Goal: Find specific page/section

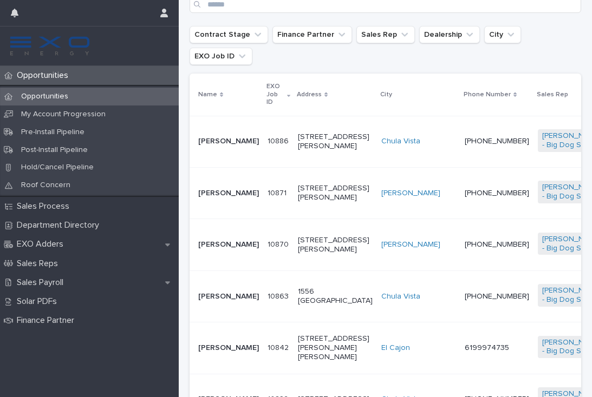
scroll to position [216, 0]
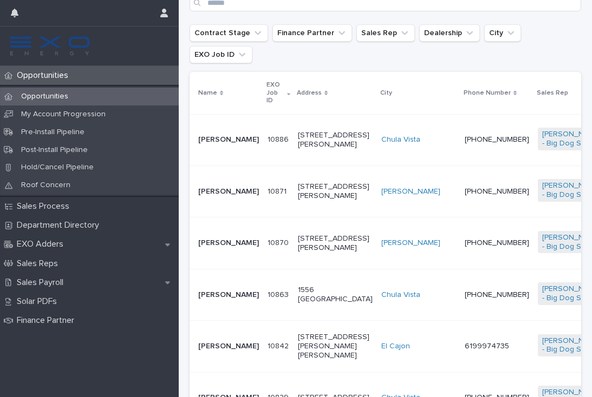
click at [318, 186] on td "[STREET_ADDRESS][PERSON_NAME]" at bounding box center [334, 191] width 83 height 51
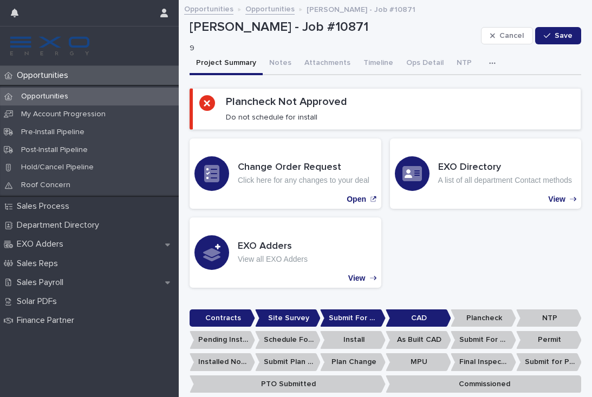
click at [489, 61] on icon "button" at bounding box center [492, 64] width 6 height 8
click at [448, 91] on button "Activity" at bounding box center [454, 91] width 71 height 16
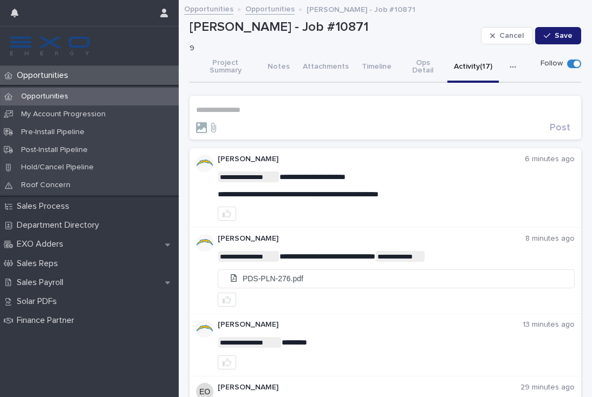
click at [344, 191] on span "**********" at bounding box center [298, 195] width 161 height 8
click at [291, 270] on li "PDS-PLN-276.pdf" at bounding box center [396, 279] width 356 height 18
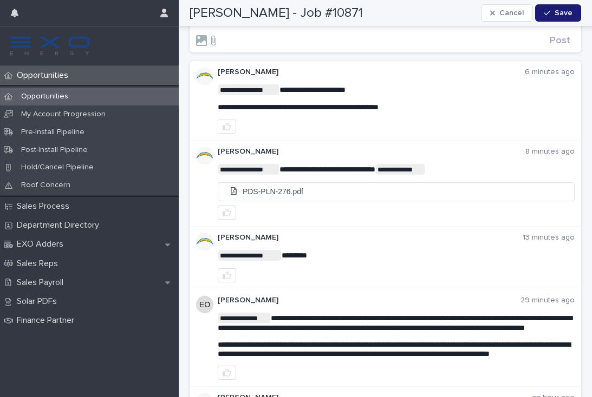
click at [56, 81] on div "Opportunities" at bounding box center [89, 75] width 179 height 19
